Goal: Information Seeking & Learning: Check status

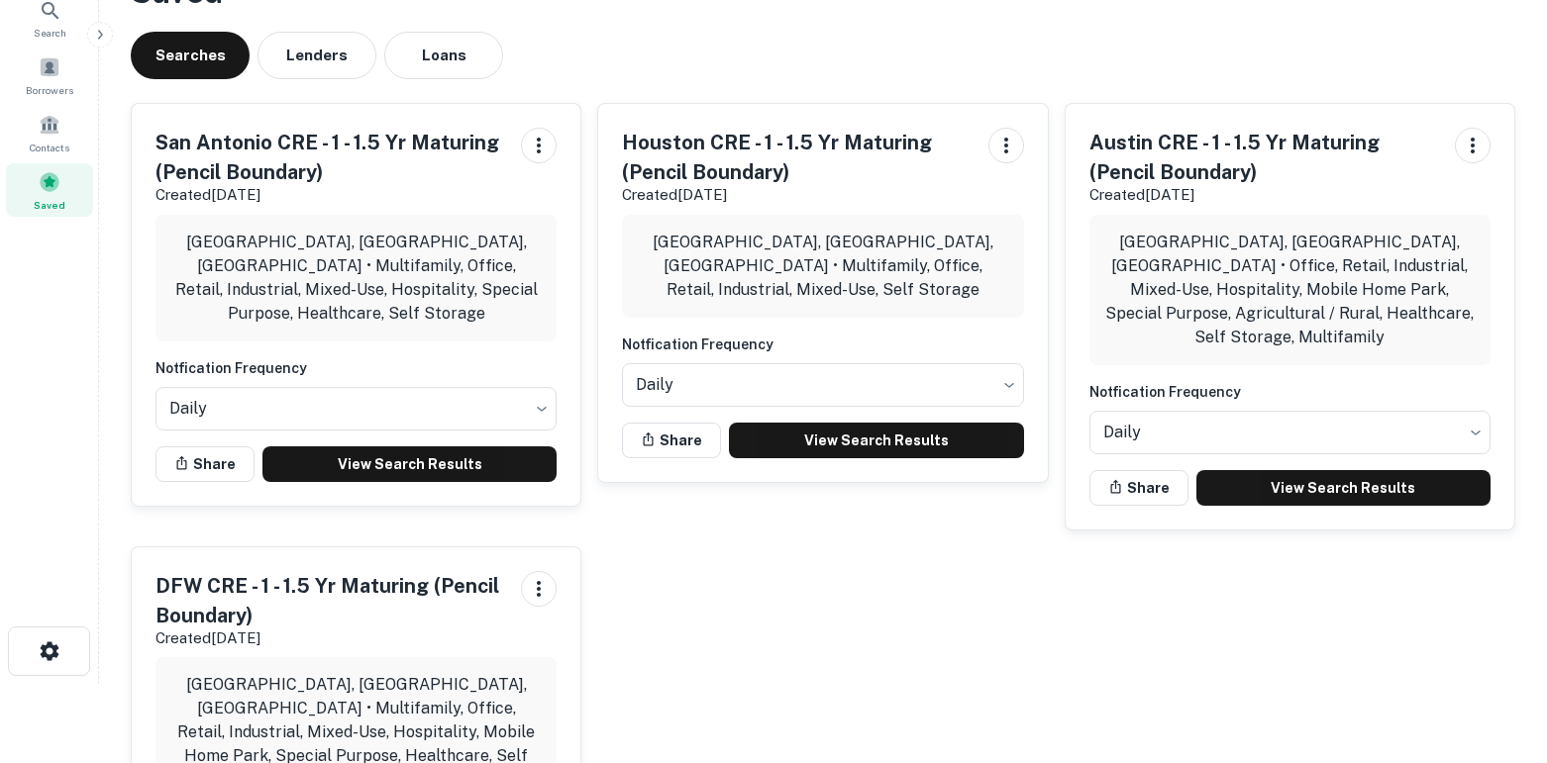
scroll to position [75, 0]
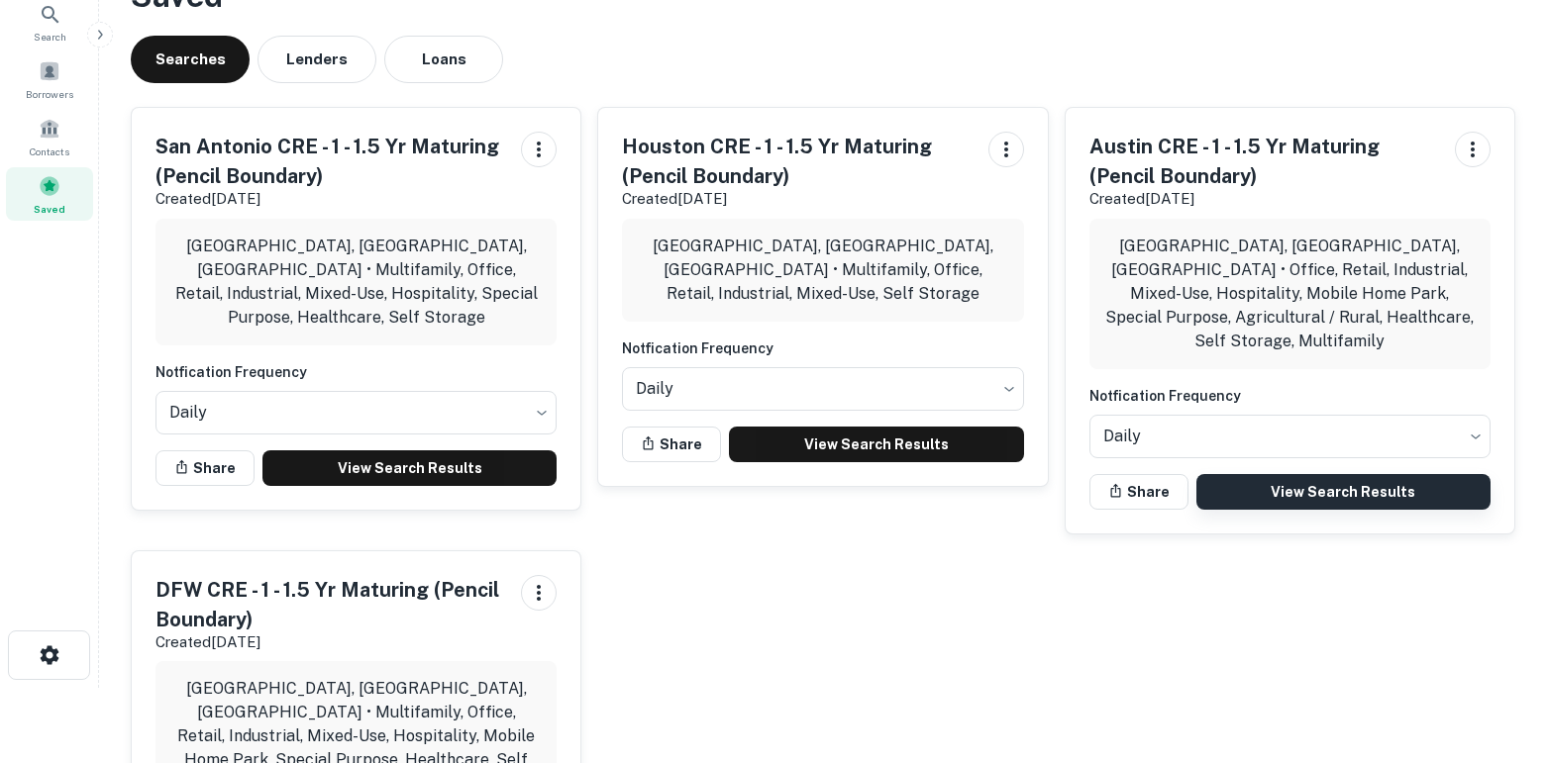
click at [1346, 474] on link "View Search Results" at bounding box center [1343, 492] width 294 height 36
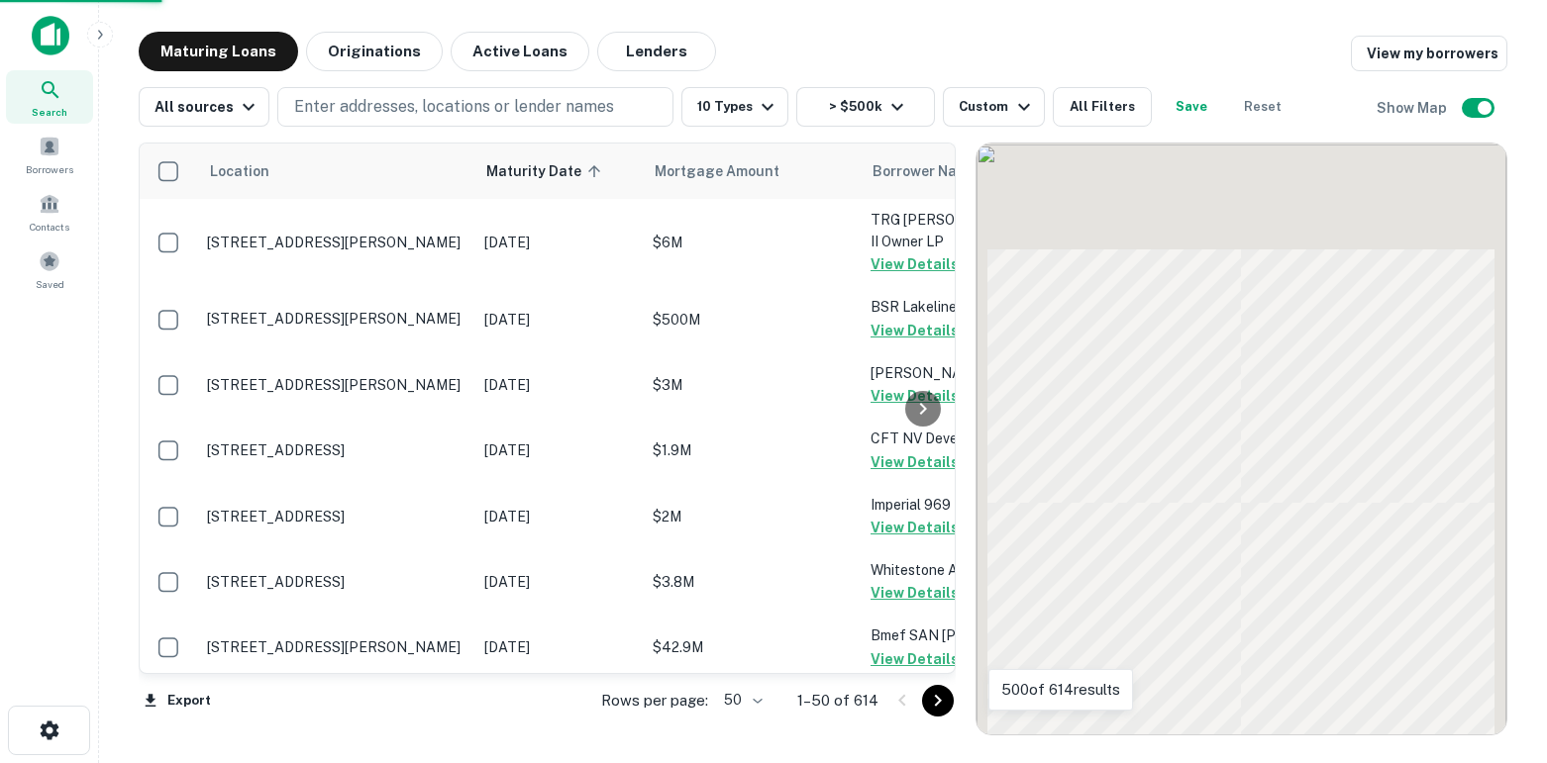
click at [743, 701] on body "Search Borrowers Contacts Saved Maturing Loans Originations Active Loans Lender…" at bounding box center [773, 381] width 1547 height 763
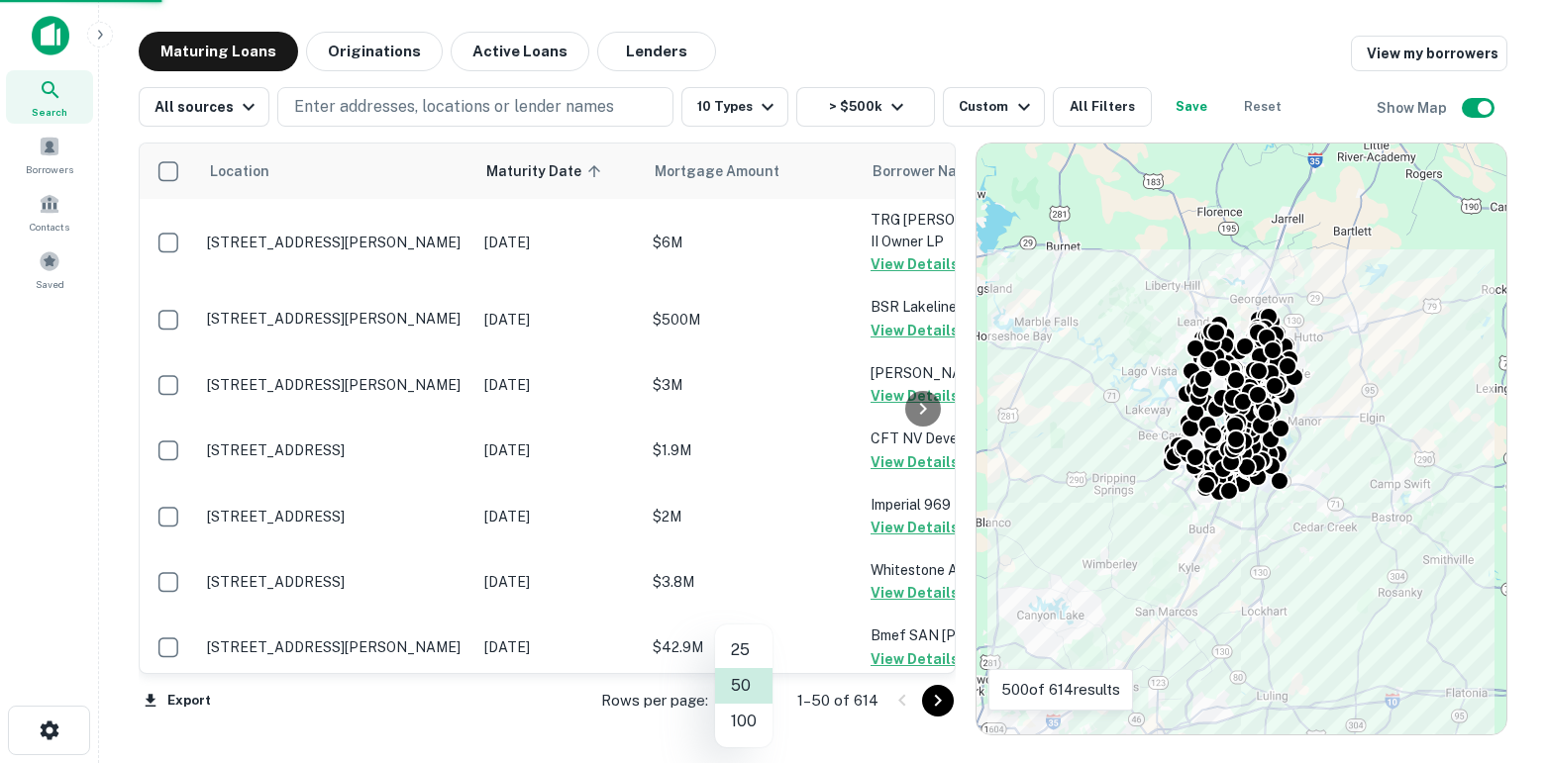
click at [747, 723] on li "100" at bounding box center [743, 722] width 57 height 36
click at [749, 721] on div "Location Maturity Date sorted ascending Mortgage Amount Borrower Name Lender Pu…" at bounding box center [547, 439] width 817 height 593
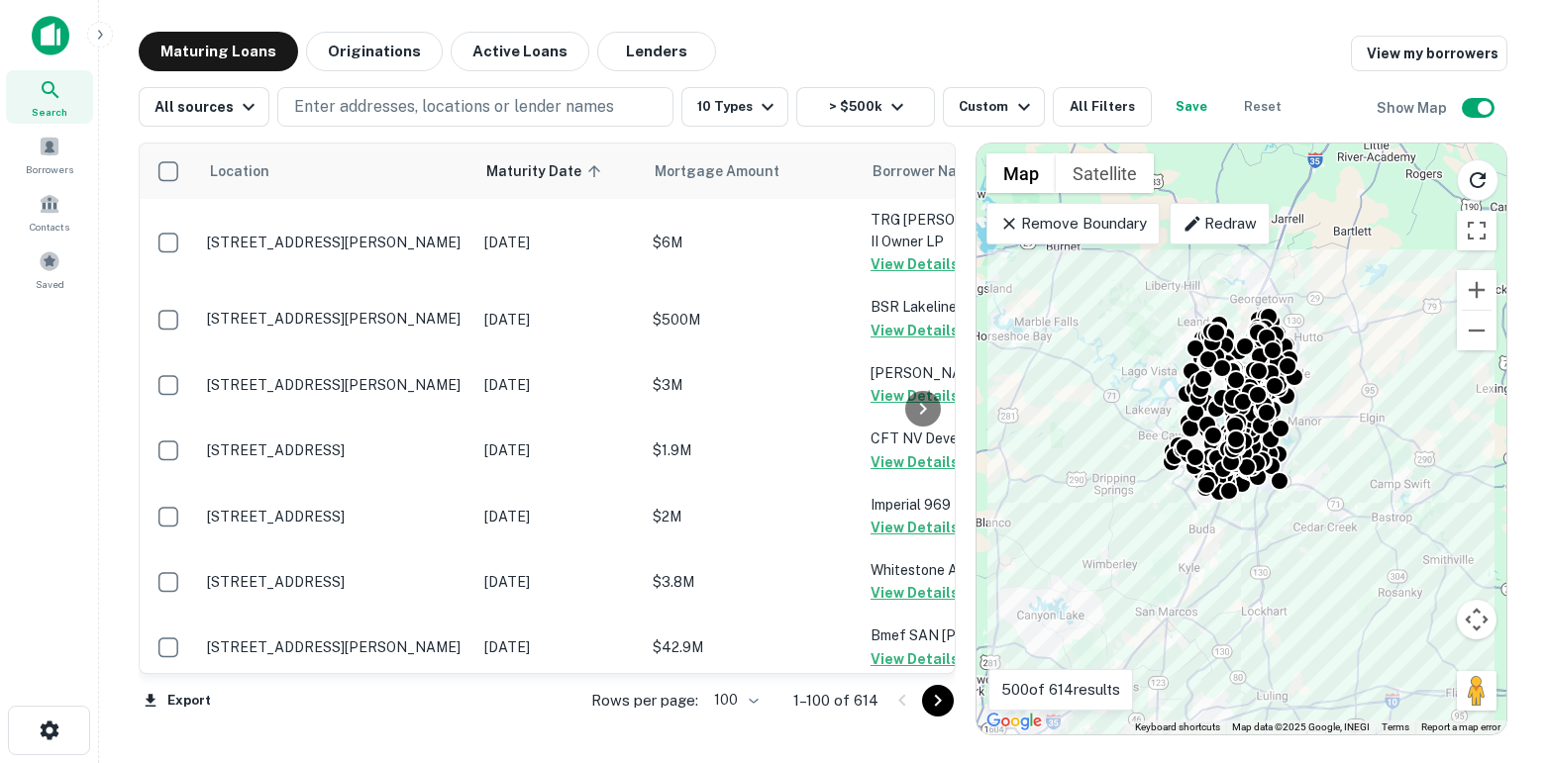
click at [926, 34] on div "Maturing Loans Originations Active Loans Lenders View my borrowers" at bounding box center [823, 52] width 1368 height 40
